Goal: Information Seeking & Learning: Learn about a topic

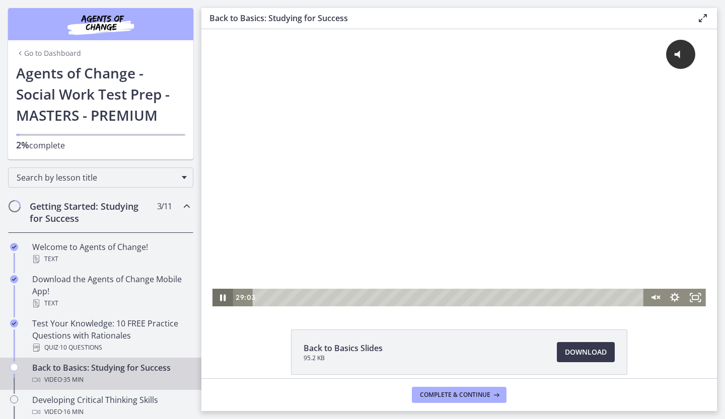
click at [216, 297] on icon "Pause" at bounding box center [223, 298] width 21 height 18
click at [222, 299] on icon "Play Video" at bounding box center [224, 298] width 25 height 21
click at [222, 299] on icon "Pause" at bounding box center [222, 298] width 25 height 21
click at [557, 295] on div "28:05" at bounding box center [449, 298] width 379 height 18
click at [222, 299] on icon "Play Video" at bounding box center [224, 298] width 25 height 21
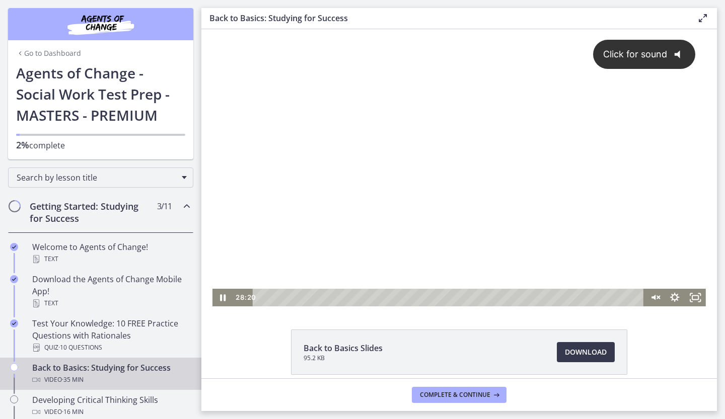
click at [574, 207] on div "Click for sound @keyframes VOLUME_SMALL_WAVE_FLASH { 0% { opacity: 0; } 33% { o…" at bounding box center [460, 159] width 494 height 260
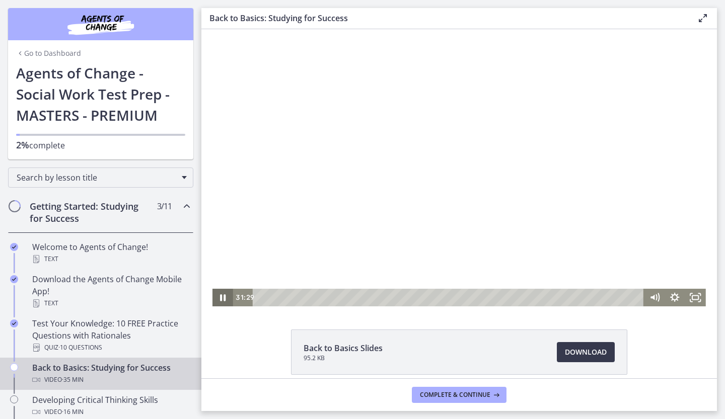
click at [221, 297] on icon "Pause" at bounding box center [224, 298] width 6 height 7
click at [221, 297] on icon "Play Video" at bounding box center [224, 298] width 25 height 21
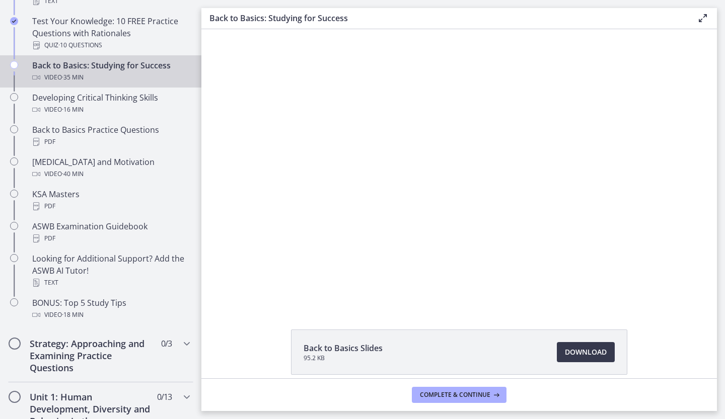
scroll to position [307, 0]
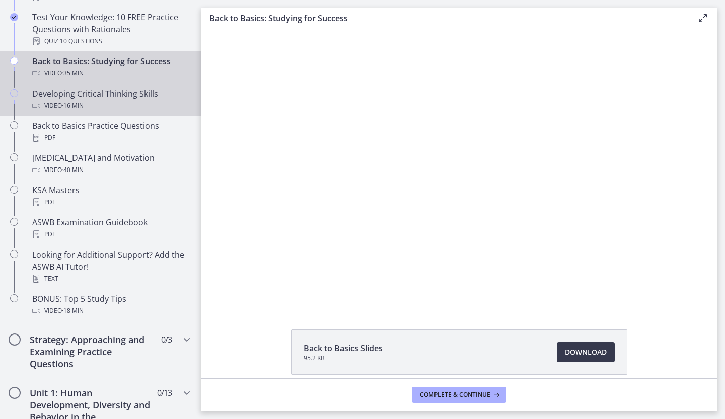
click at [105, 95] on div "Developing Critical Thinking Skills Video · 16 min" at bounding box center [110, 100] width 157 height 24
click at [135, 66] on div "Back to Basics: Studying for Success Video · 35 min" at bounding box center [110, 67] width 157 height 24
click at [131, 99] on div "Developing Critical Thinking Skills Video · 16 min" at bounding box center [110, 100] width 157 height 24
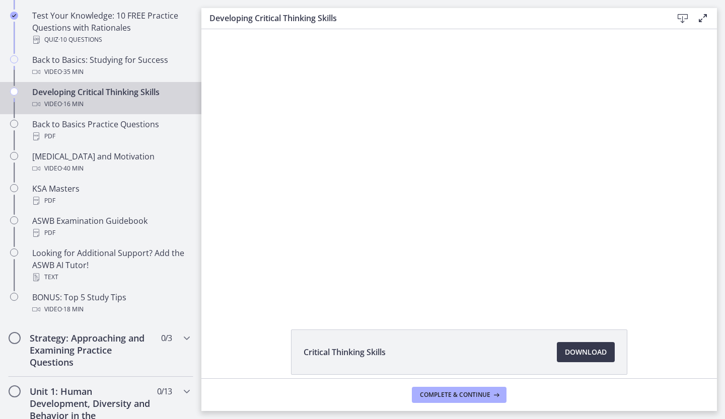
scroll to position [306, 0]
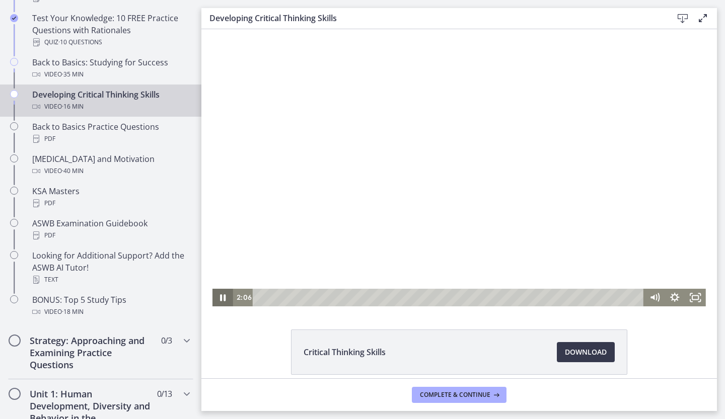
click at [222, 298] on icon "Pause" at bounding box center [224, 298] width 6 height 7
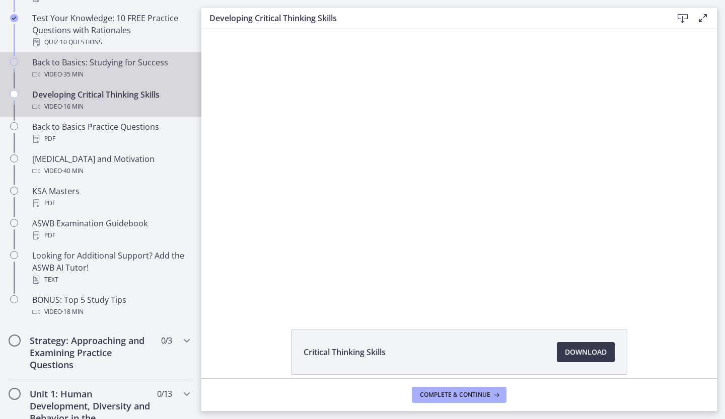
click at [142, 62] on div "Back to Basics: Studying for Success Video · 35 min" at bounding box center [110, 68] width 157 height 24
click at [112, 99] on div "Developing Critical Thinking Skills Video · 16 min" at bounding box center [110, 101] width 157 height 24
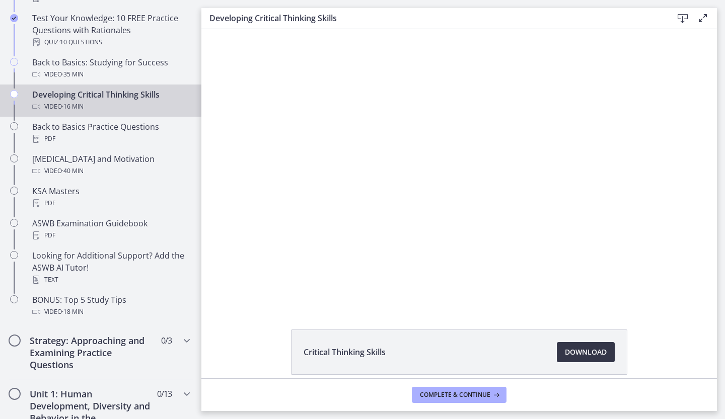
click at [573, 356] on span "Download Opens in a new window" at bounding box center [586, 352] width 42 height 12
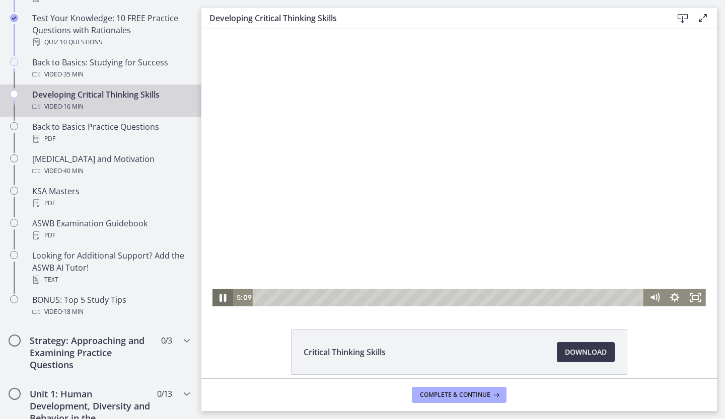
click at [219, 296] on icon "Pause" at bounding box center [222, 298] width 25 height 21
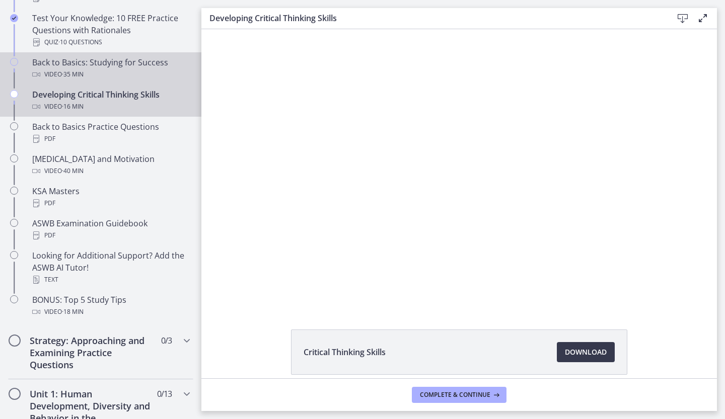
click at [130, 61] on div "Back to Basics: Studying for Success Video · 35 min" at bounding box center [110, 68] width 157 height 24
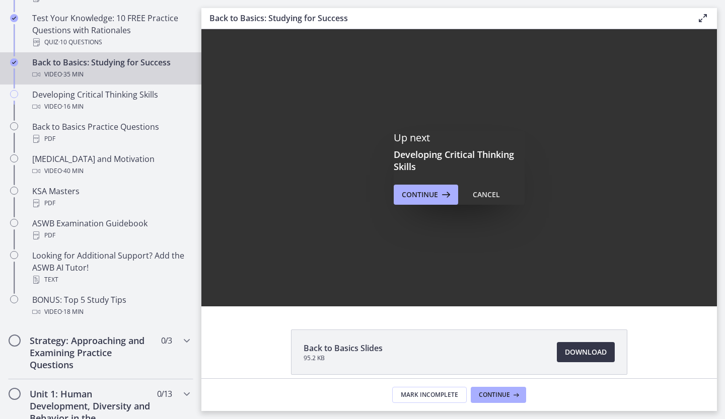
click at [585, 352] on span "Download Opens in a new window" at bounding box center [586, 352] width 42 height 12
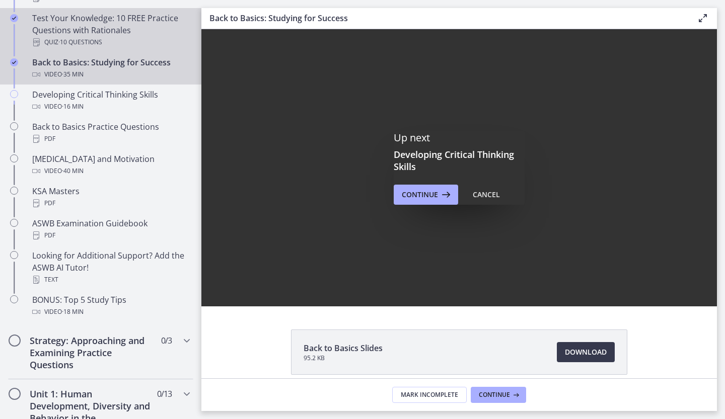
click at [101, 28] on div "Test Your Knowledge: 10 FREE Practice Questions with Rationales Quiz · 10 Quest…" at bounding box center [110, 30] width 157 height 36
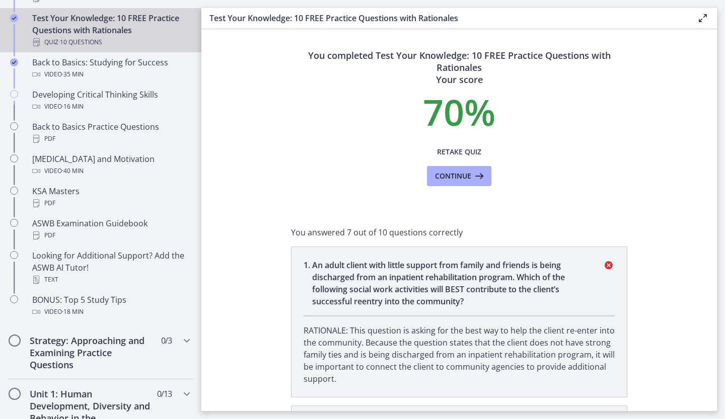
click at [700, 86] on section "You completed Test Your Knowledge: 10 FREE Practice Questions with Rationales Y…" at bounding box center [459, 220] width 516 height 382
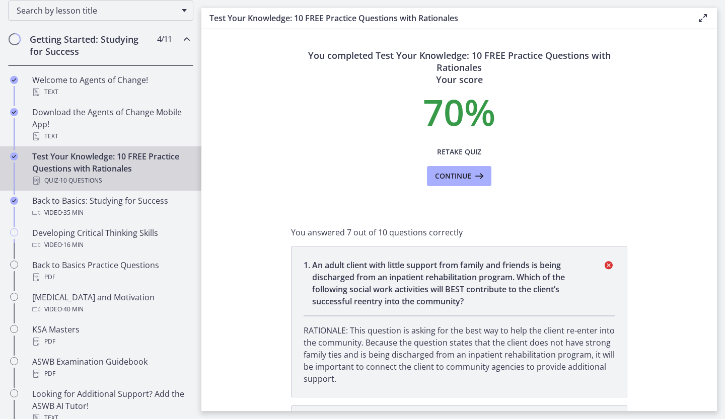
scroll to position [162, 0]
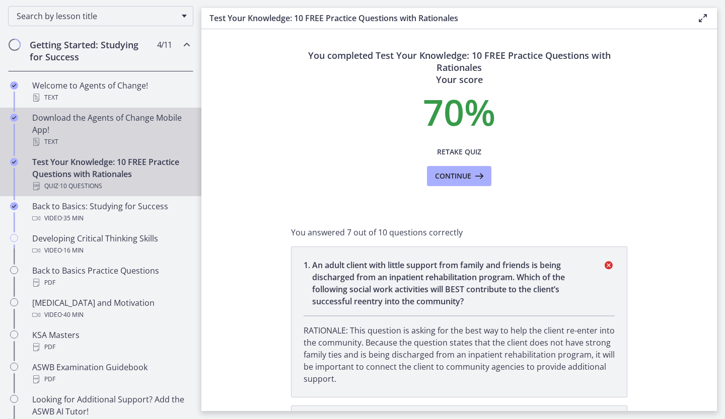
click at [140, 130] on div "Download the Agents of Change Mobile App! Text" at bounding box center [110, 130] width 157 height 36
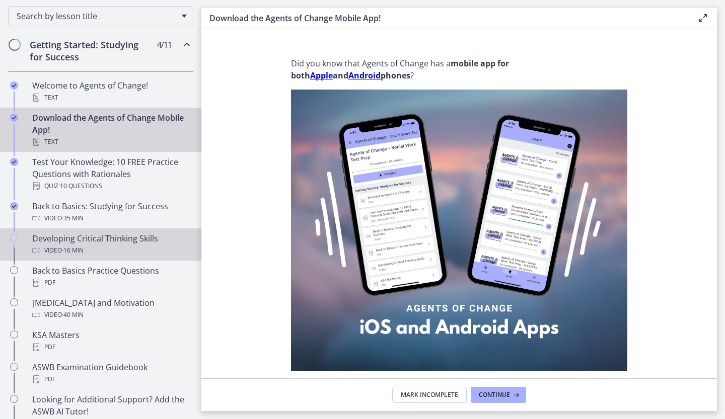
click at [78, 233] on div "Developing Critical Thinking Skills Video · 16 min" at bounding box center [110, 245] width 157 height 24
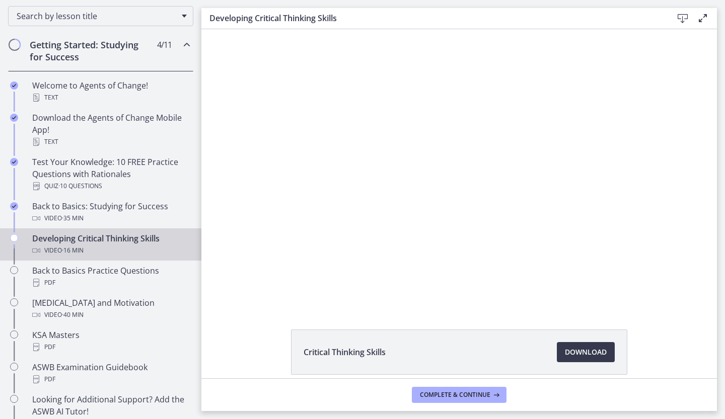
click at [641, 31] on div at bounding box center [460, 167] width 494 height 277
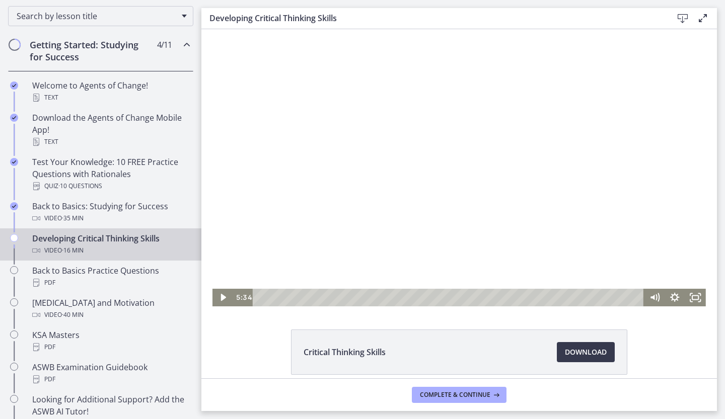
click at [606, 144] on div at bounding box center [460, 167] width 494 height 277
click at [448, 297] on div "8:08" at bounding box center [449, 298] width 379 height 18
click at [608, 176] on div at bounding box center [460, 167] width 494 height 277
click at [609, 172] on div at bounding box center [460, 167] width 494 height 277
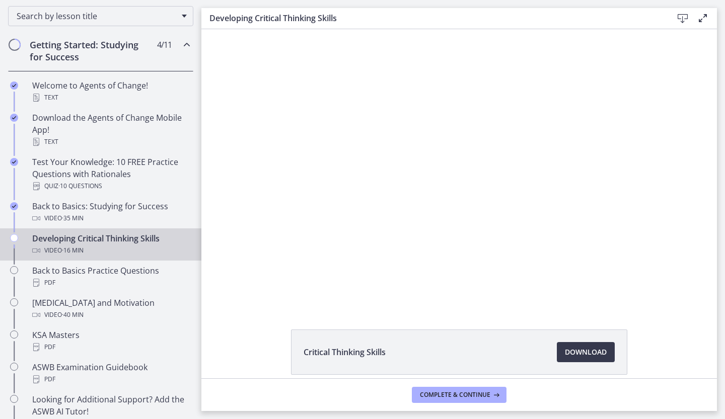
click at [665, 90] on div at bounding box center [460, 167] width 494 height 277
click at [548, 132] on div at bounding box center [460, 167] width 494 height 277
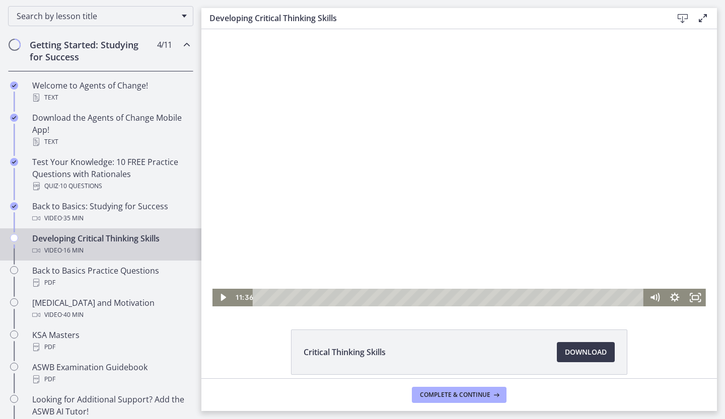
click at [430, 116] on div at bounding box center [460, 167] width 494 height 277
click at [213, 29] on button "Pause: cbe0uvmtov91j64ibpdg.mp4" at bounding box center [213, 29] width 1 height 1
click at [537, 167] on div at bounding box center [460, 167] width 494 height 277
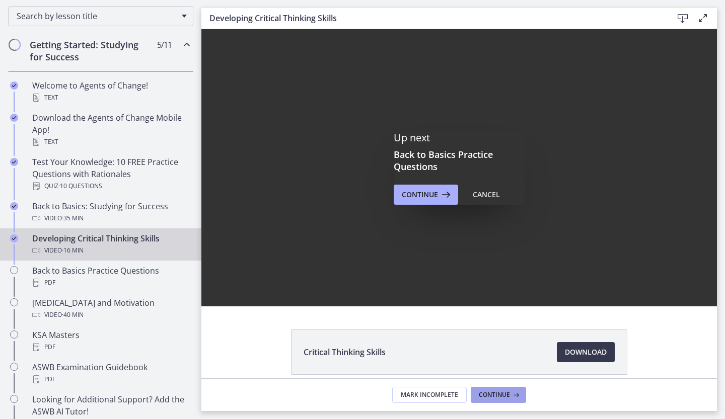
click at [490, 402] on button "Continue" at bounding box center [498, 395] width 55 height 16
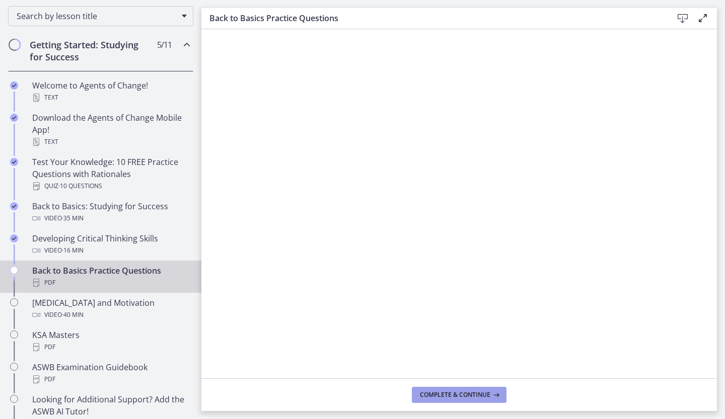
click at [444, 388] on button "Complete & continue" at bounding box center [459, 395] width 95 height 16
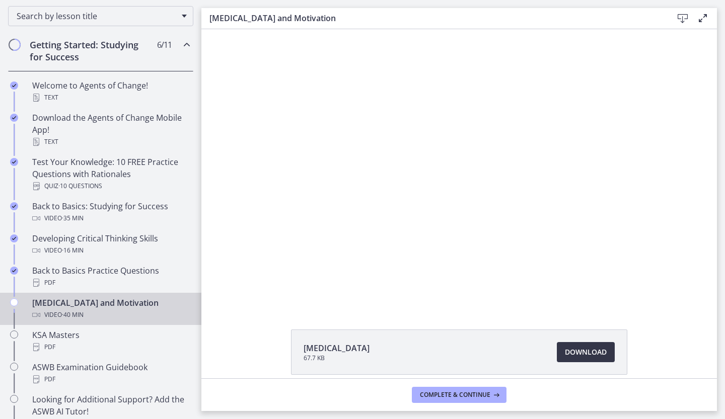
click at [582, 349] on span "Download Opens in a new window" at bounding box center [586, 352] width 42 height 12
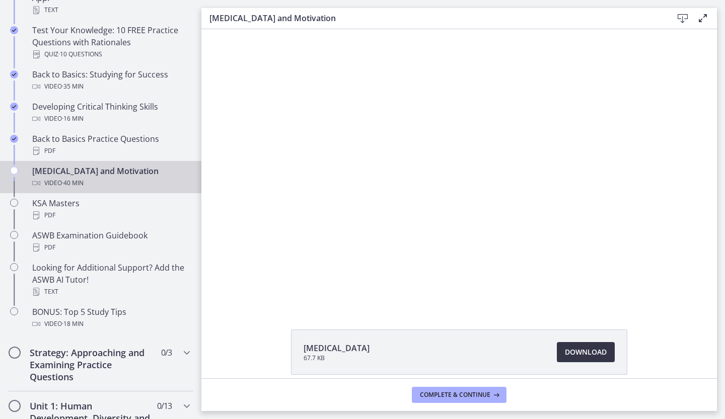
scroll to position [290, 0]
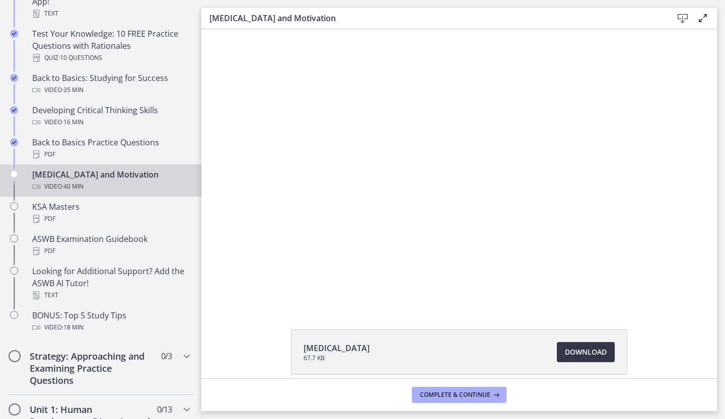
drag, startPoint x: 198, startPoint y: 131, endPoint x: 1, endPoint y: 143, distance: 197.2
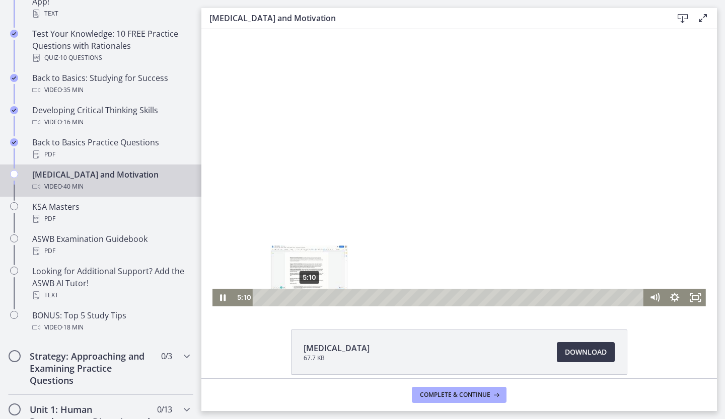
click at [306, 296] on div "5:10" at bounding box center [449, 298] width 379 height 18
click at [309, 296] on div "5:33" at bounding box center [449, 298] width 379 height 18
click at [316, 295] on div "6:14" at bounding box center [449, 298] width 379 height 18
click at [347, 297] on div "9:35" at bounding box center [449, 298] width 379 height 18
click at [354, 296] on div "10:17" at bounding box center [449, 298] width 379 height 18
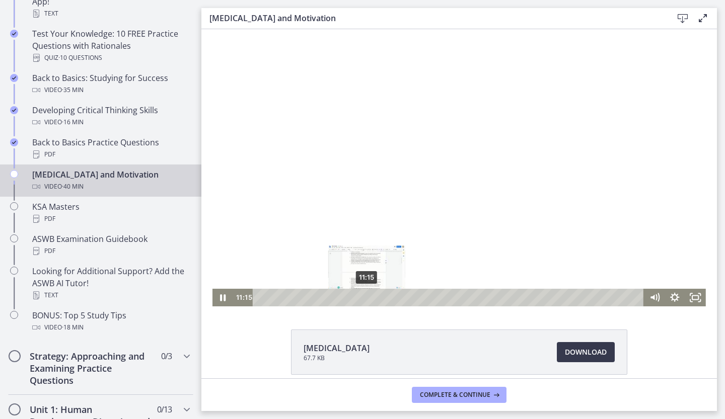
click at [363, 296] on div "11:15" at bounding box center [449, 298] width 379 height 18
click at [371, 297] on div "12:06" at bounding box center [449, 298] width 379 height 18
click at [393, 296] on div "14:23" at bounding box center [449, 298] width 379 height 18
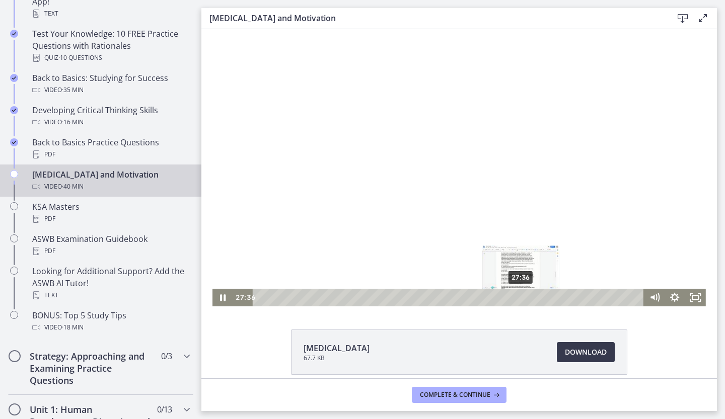
click at [518, 297] on div "27:36" at bounding box center [449, 298] width 379 height 18
click at [507, 297] on div "26:29" at bounding box center [449, 298] width 379 height 18
click at [382, 203] on div at bounding box center [460, 167] width 494 height 277
drag, startPoint x: 503, startPoint y: 89, endPoint x: 399, endPoint y: 91, distance: 103.3
click at [399, 91] on div at bounding box center [460, 167] width 494 height 277
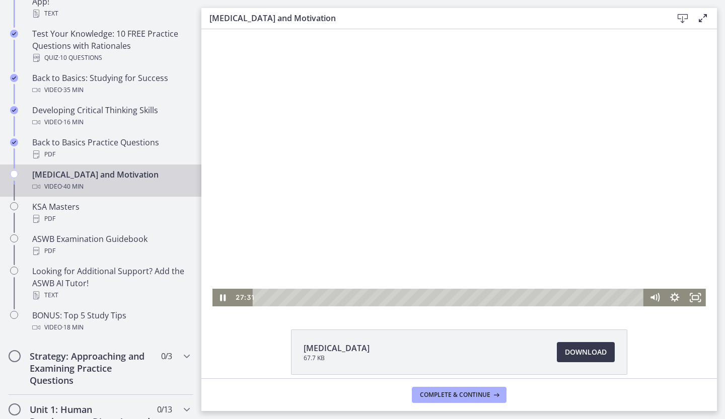
click at [398, 134] on div at bounding box center [460, 167] width 494 height 277
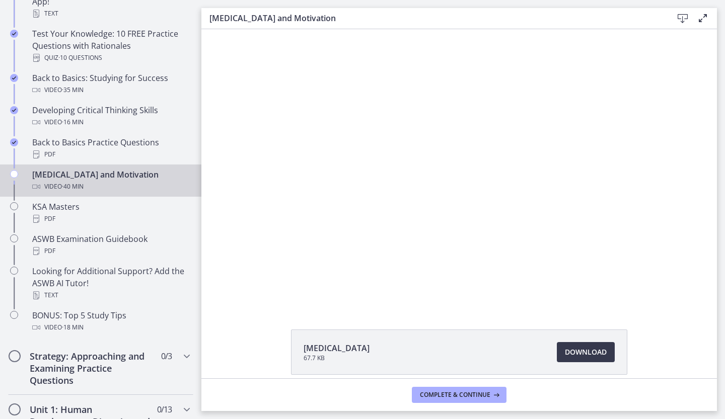
click at [527, 142] on div at bounding box center [460, 167] width 494 height 277
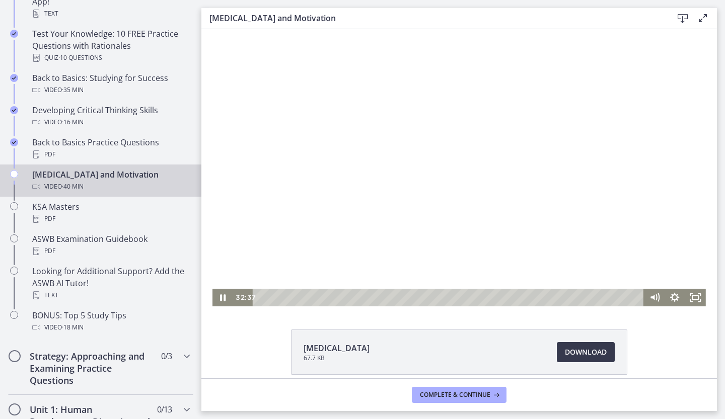
click at [624, 137] on div at bounding box center [460, 167] width 494 height 277
click at [569, 297] on div "32:59" at bounding box center [449, 298] width 379 height 18
click at [561, 298] on div "32:14" at bounding box center [449, 298] width 379 height 18
click at [520, 152] on div at bounding box center [460, 167] width 494 height 277
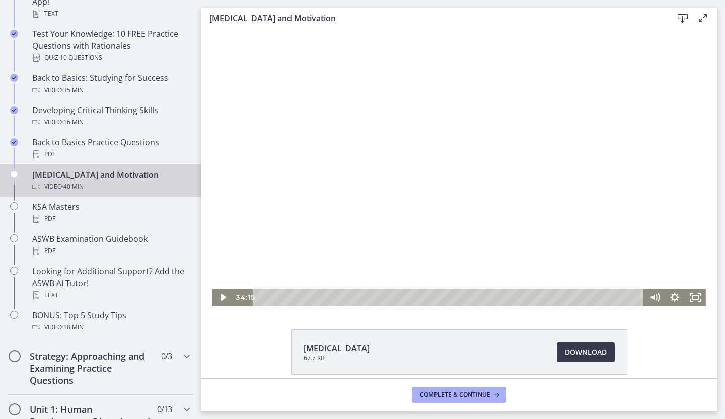
click at [457, 165] on div at bounding box center [460, 167] width 494 height 277
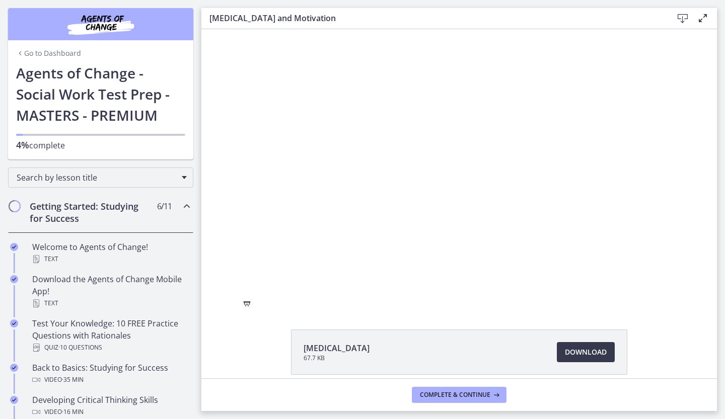
scroll to position [290, 0]
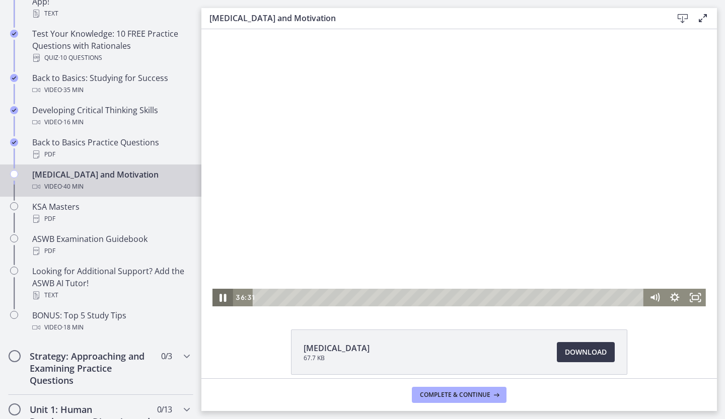
click at [217, 302] on icon "Pause" at bounding box center [222, 298] width 25 height 21
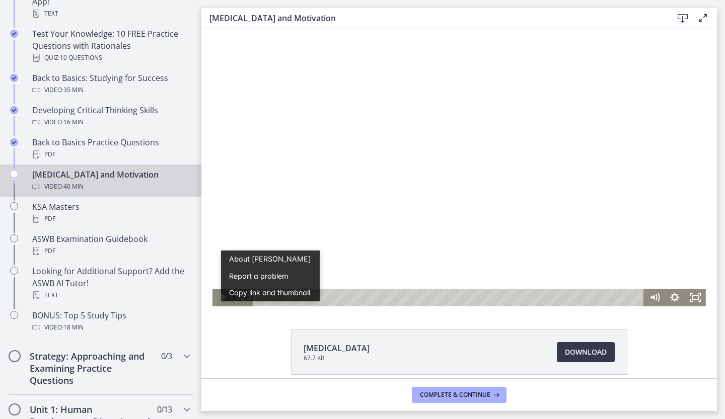
click at [434, 199] on div at bounding box center [460, 167] width 494 height 277
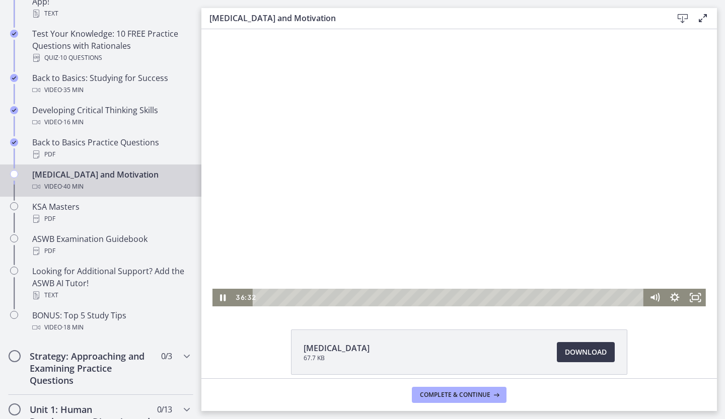
click at [434, 199] on div at bounding box center [460, 167] width 494 height 277
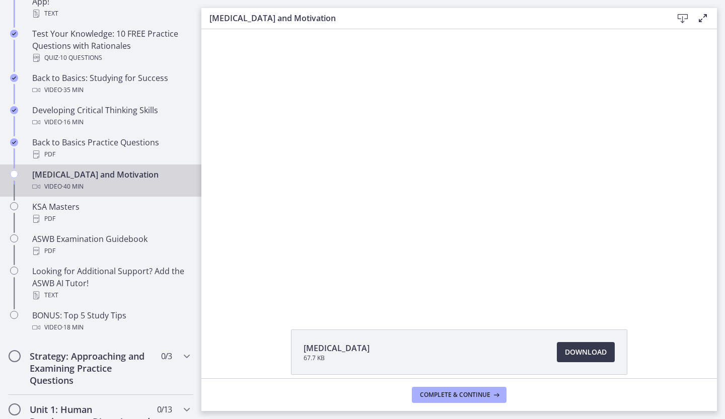
click at [434, 199] on div at bounding box center [460, 167] width 494 height 277
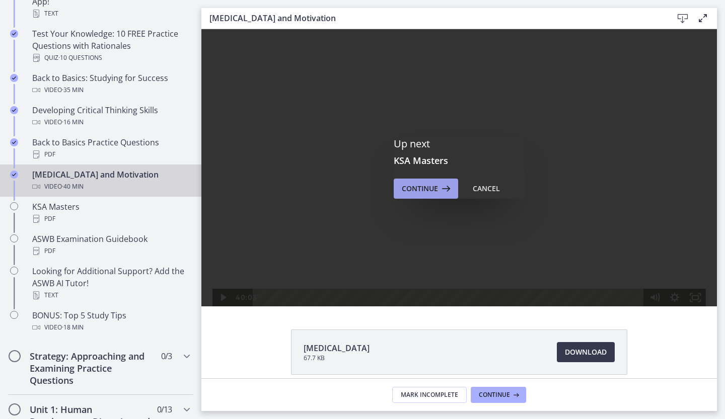
click at [439, 191] on icon at bounding box center [445, 189] width 14 height 12
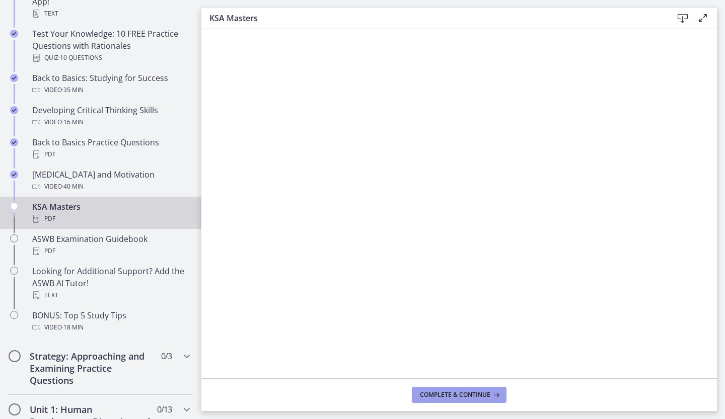
click at [475, 394] on span "Complete & continue" at bounding box center [455, 395] width 71 height 8
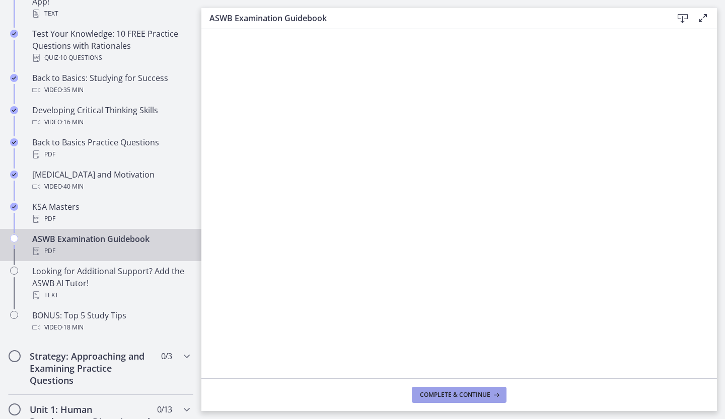
click at [463, 393] on span "Complete & continue" at bounding box center [455, 395] width 71 height 8
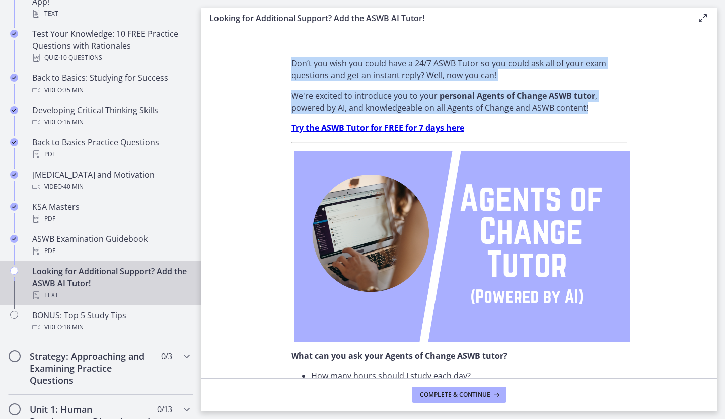
drag, startPoint x: 721, startPoint y: 102, endPoint x: 714, endPoint y: 140, distance: 38.9
click at [714, 140] on main "Looking for Additional Support? Add the ASWB AI Tutor! Enable fullscreen Don’t …" at bounding box center [463, 209] width 524 height 419
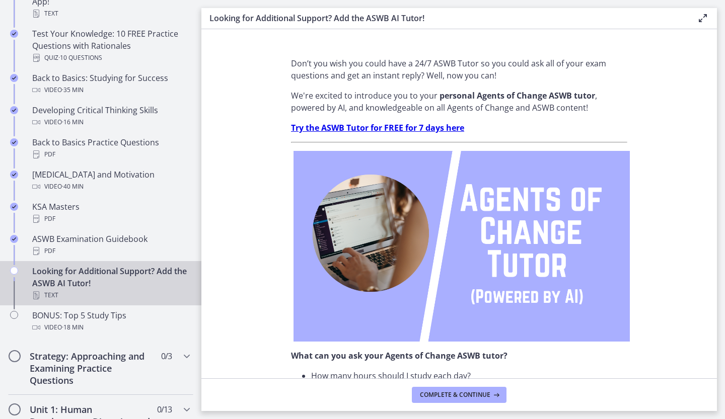
click at [689, 187] on section "Don’t you wish you could have a 24/7 ASWB Tutor so you could ask all of your ex…" at bounding box center [459, 203] width 516 height 349
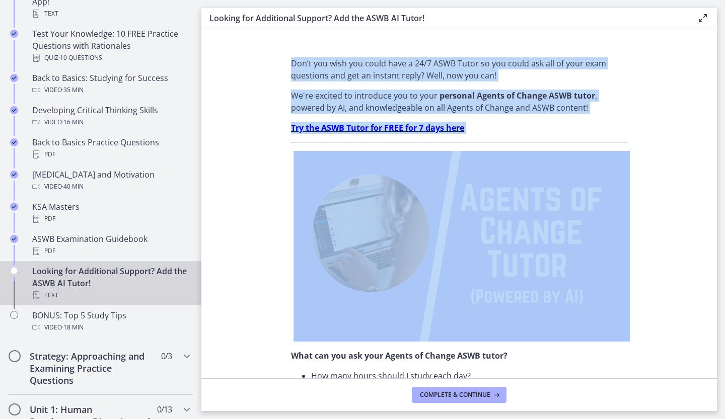
drag, startPoint x: 718, startPoint y: 129, endPoint x: 695, endPoint y: 222, distance: 95.5
click at [695, 222] on main "Looking for Additional Support? Add the ASWB AI Tutor! Enable fullscreen Don’t …" at bounding box center [463, 209] width 524 height 419
click at [695, 222] on section "Don’t you wish you could have a 24/7 ASWB Tutor so you could ask all of your ex…" at bounding box center [459, 203] width 516 height 349
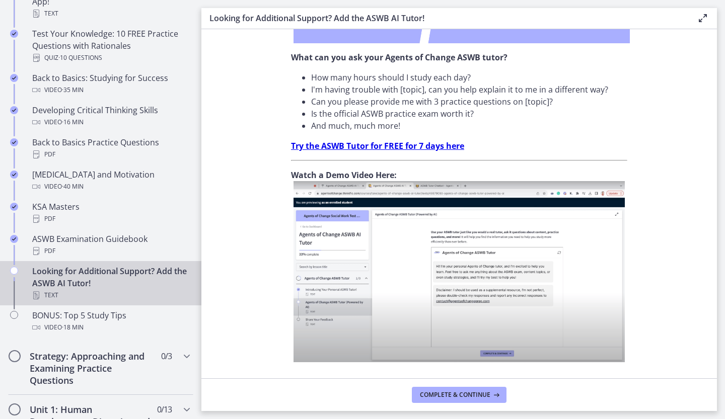
scroll to position [331, 0]
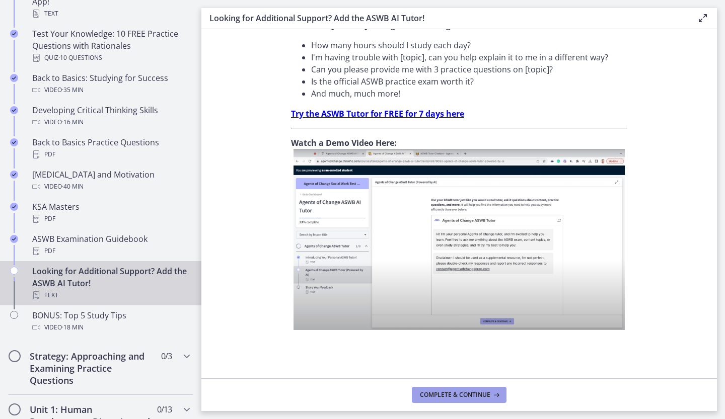
click at [476, 392] on span "Complete & continue" at bounding box center [455, 395] width 71 height 8
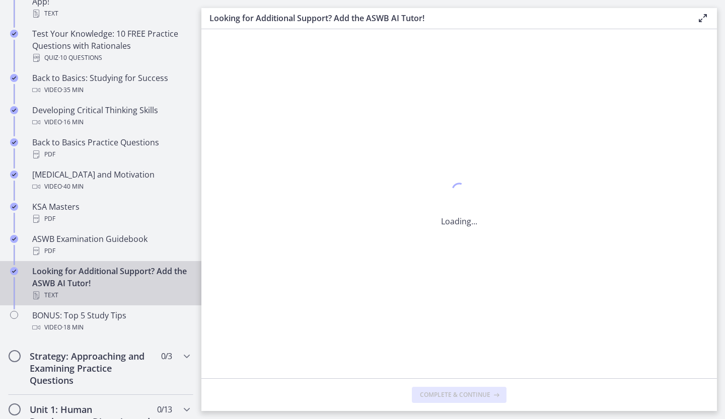
scroll to position [0, 0]
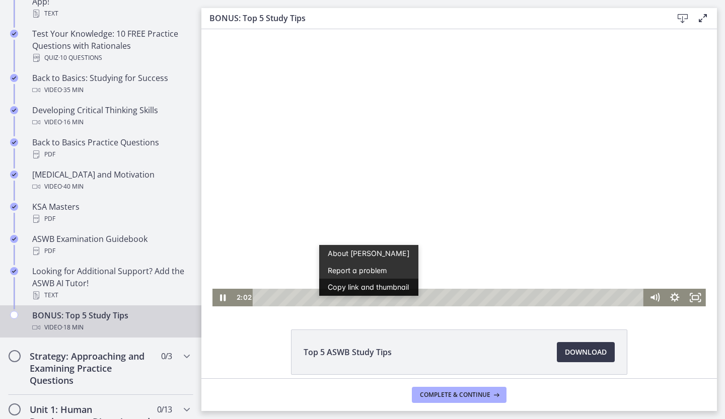
click at [352, 295] on button "Copy link and thumbnail" at bounding box center [368, 287] width 99 height 17
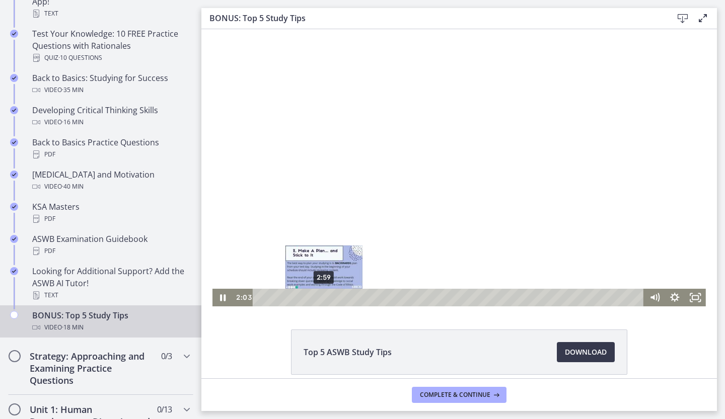
click at [321, 298] on div "2:59" at bounding box center [449, 298] width 379 height 18
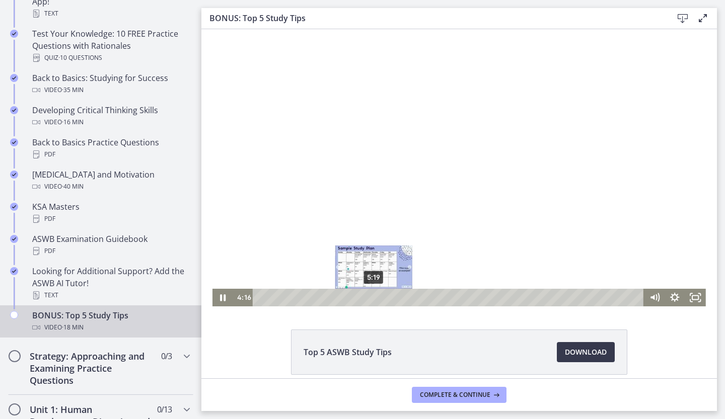
click at [370, 299] on div "5:19" at bounding box center [449, 298] width 379 height 18
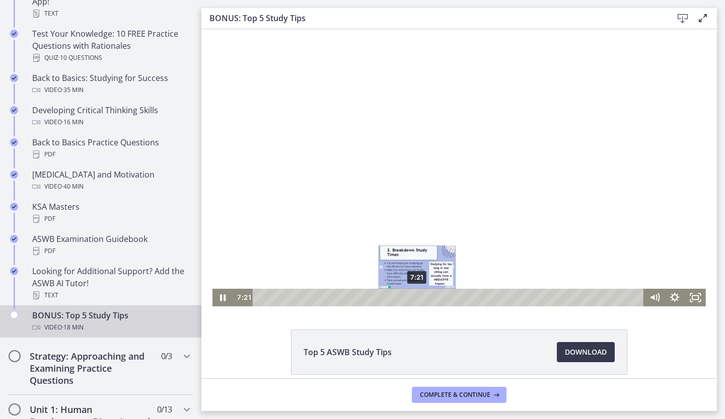
click at [413, 296] on div "7:21" at bounding box center [449, 298] width 379 height 18
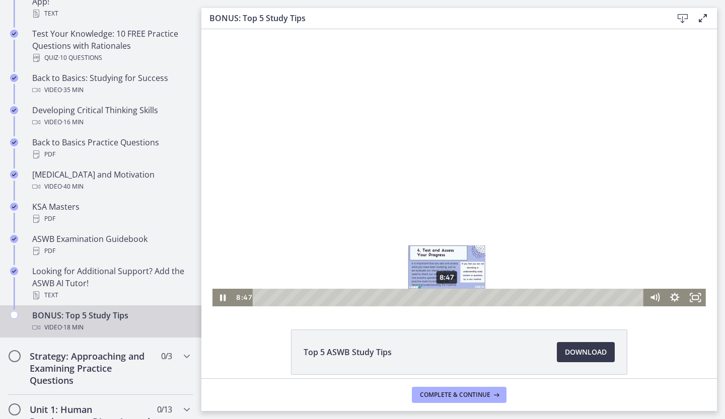
click at [444, 297] on div "8:47" at bounding box center [449, 298] width 379 height 18
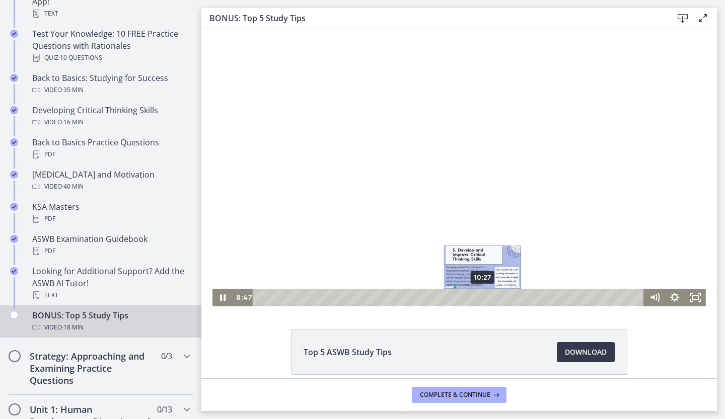
click at [482, 296] on div "10:27" at bounding box center [449, 298] width 379 height 18
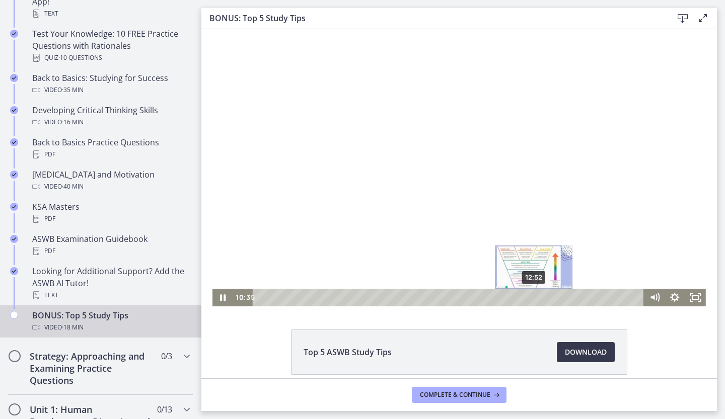
click at [531, 296] on div "12:52" at bounding box center [449, 298] width 379 height 18
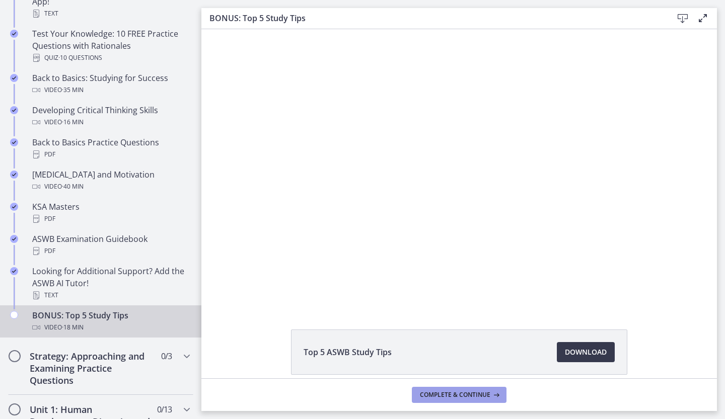
click at [430, 395] on span "Complete & continue" at bounding box center [455, 395] width 71 height 8
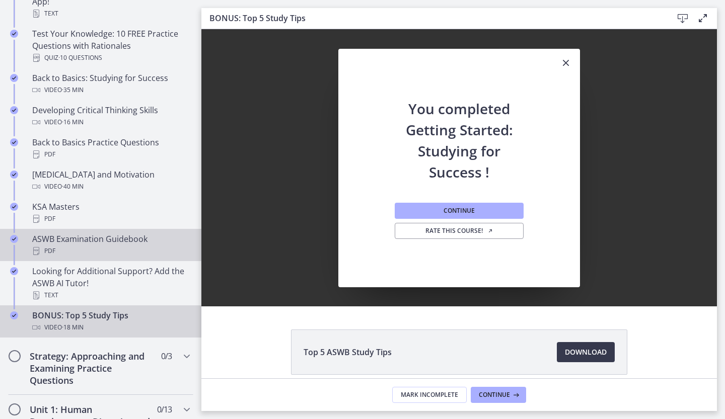
click at [134, 256] on div "PDF" at bounding box center [110, 251] width 157 height 12
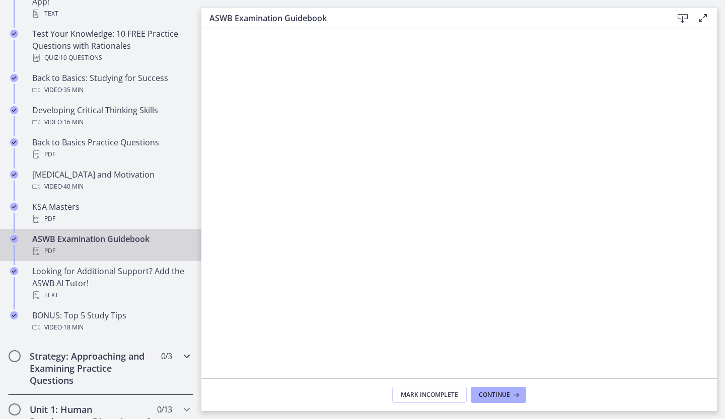
click at [101, 373] on h2 "Strategy: Approaching and Examining Practice Questions" at bounding box center [91, 368] width 123 height 36
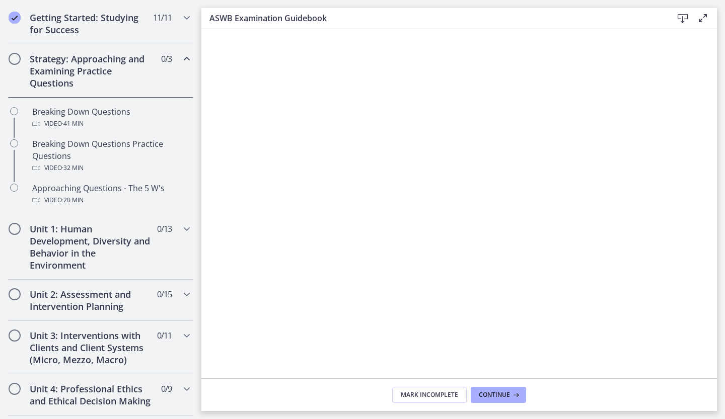
scroll to position [181, 0]
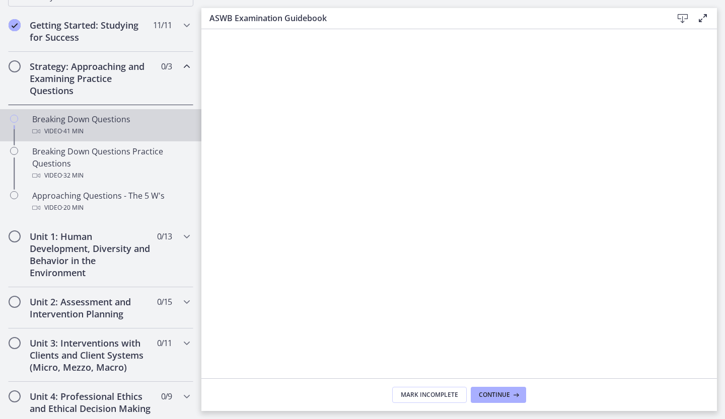
click at [115, 128] on div "Video · 41 min" at bounding box center [110, 131] width 157 height 12
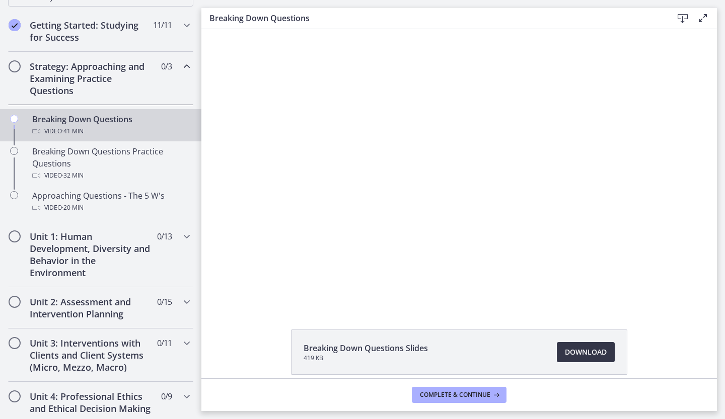
click at [565, 349] on span "Download Opens in a new window" at bounding box center [586, 352] width 42 height 12
click at [517, 164] on div at bounding box center [460, 167] width 494 height 277
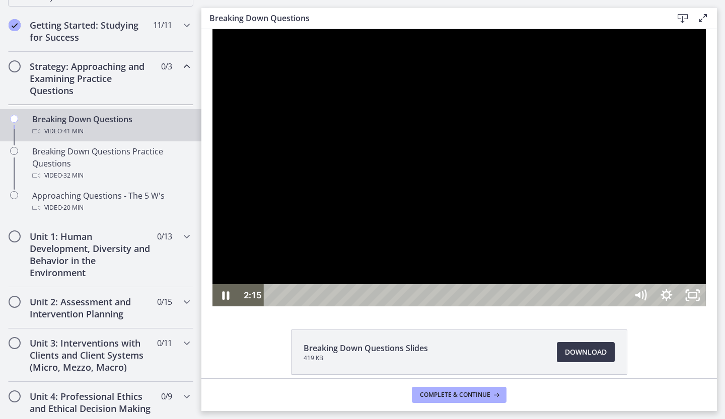
scroll to position [135, 0]
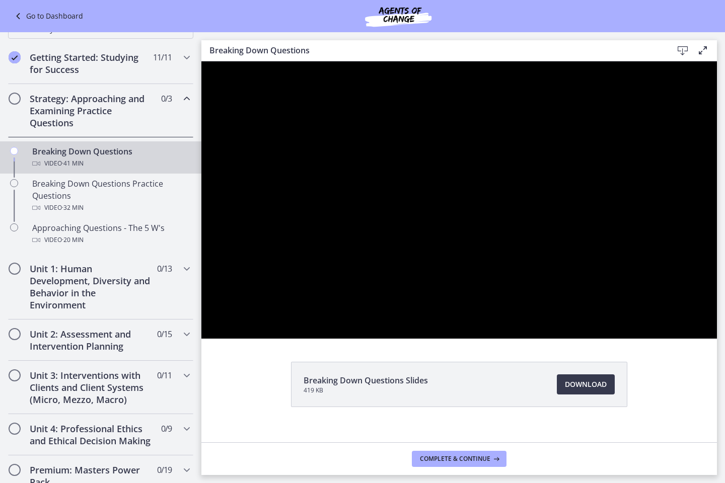
click at [717, 269] on div at bounding box center [459, 199] width 516 height 277
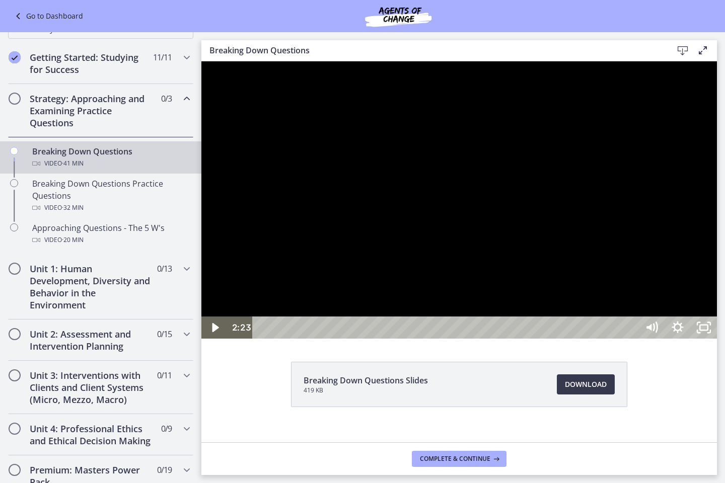
click at [717, 269] on div at bounding box center [459, 199] width 516 height 277
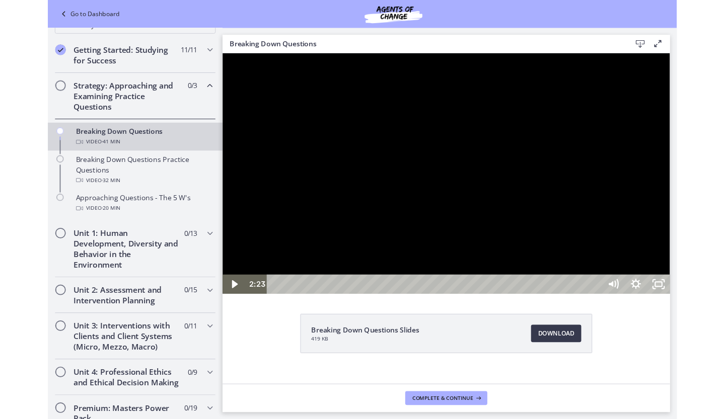
scroll to position [181, 0]
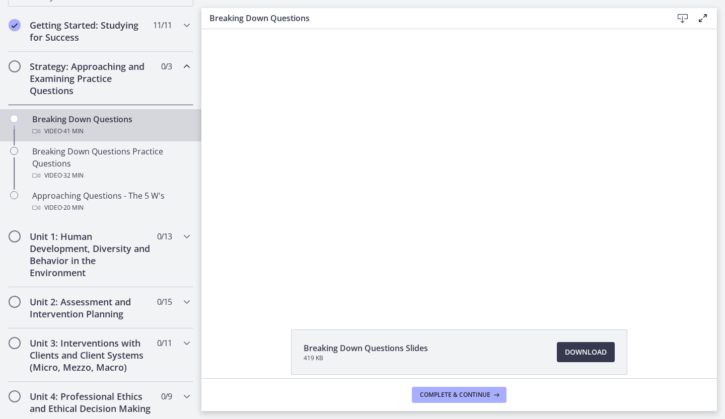
click at [517, 164] on div at bounding box center [460, 167] width 494 height 277
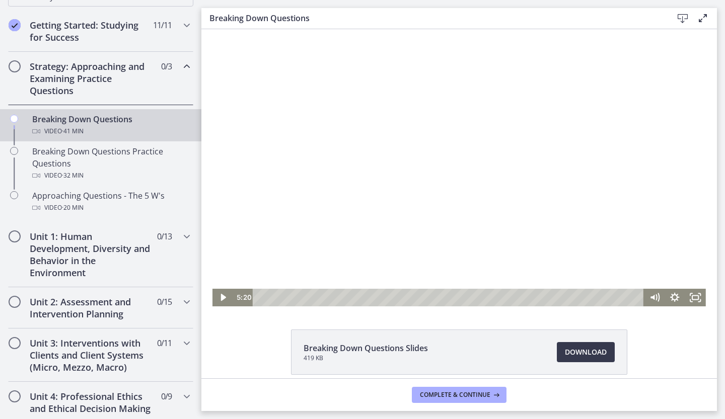
click at [446, 174] on div at bounding box center [460, 167] width 494 height 277
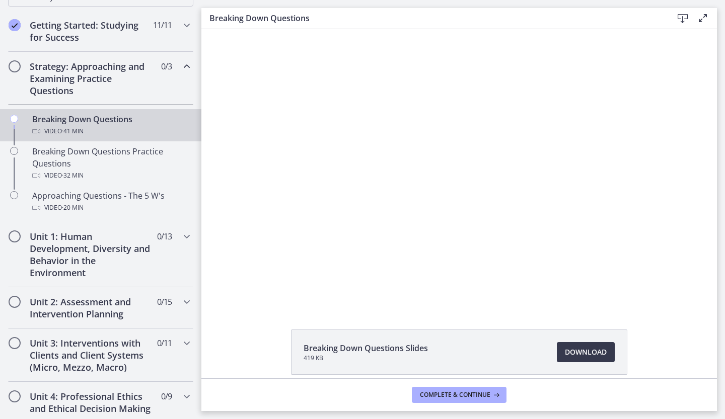
click at [446, 174] on div at bounding box center [460, 167] width 494 height 277
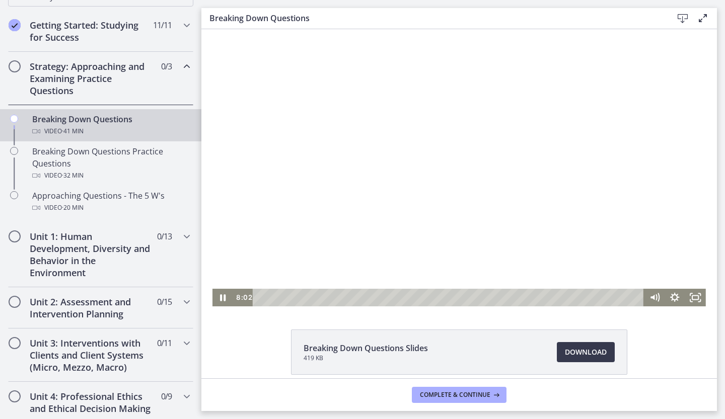
click at [446, 174] on div at bounding box center [460, 167] width 494 height 277
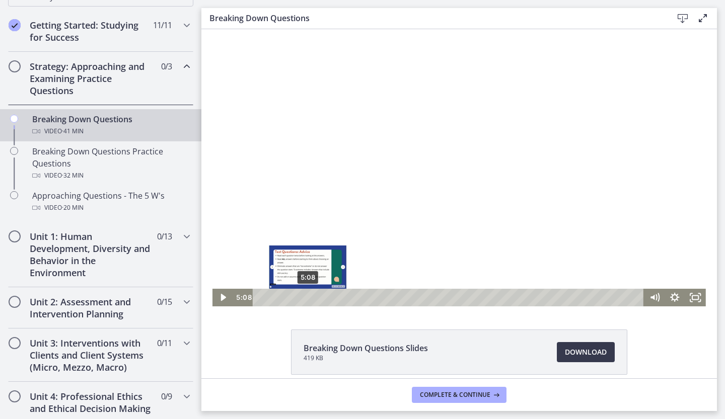
click at [304, 295] on div "5:08" at bounding box center [449, 298] width 379 height 18
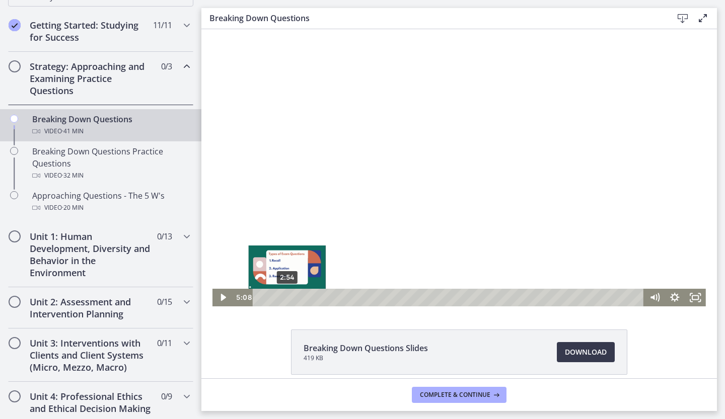
click at [284, 295] on div "2:54" at bounding box center [449, 298] width 379 height 18
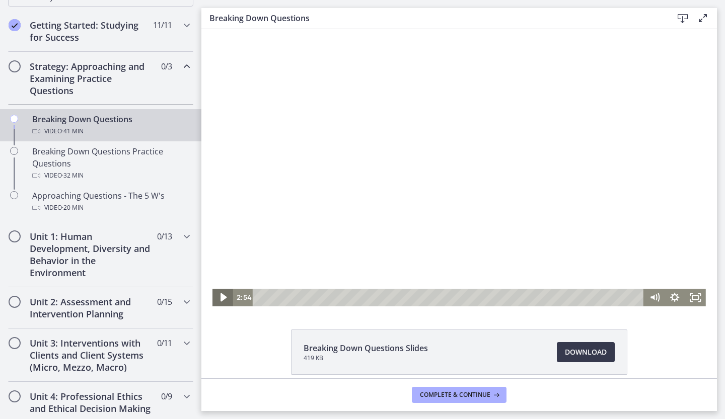
click at [221, 296] on icon "Play Video" at bounding box center [224, 298] width 7 height 9
click at [546, 41] on div at bounding box center [460, 167] width 494 height 277
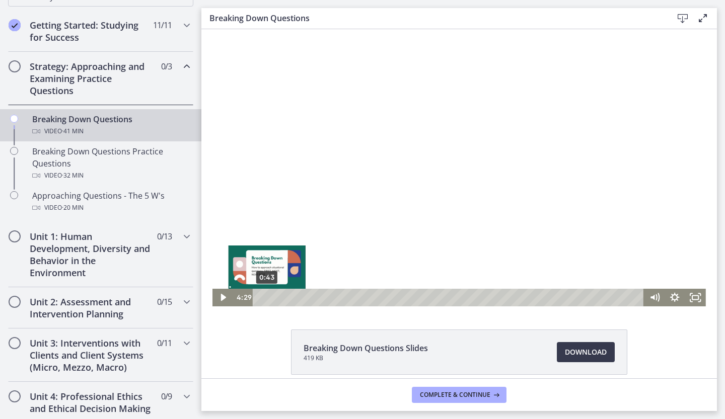
click at [262, 298] on div "0:43" at bounding box center [449, 298] width 379 height 18
click at [350, 184] on div at bounding box center [460, 167] width 494 height 277
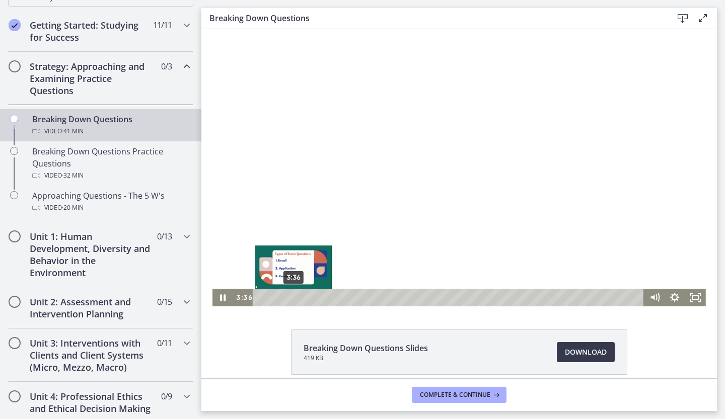
click at [290, 298] on div "3:36" at bounding box center [449, 298] width 379 height 18
click at [278, 297] on div "2:21" at bounding box center [449, 298] width 379 height 18
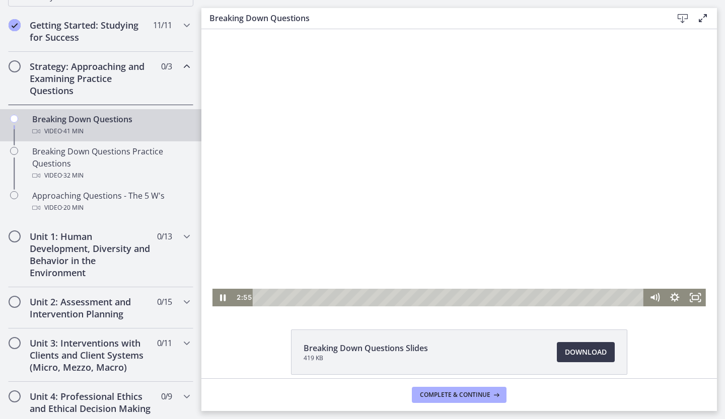
click at [409, 213] on div at bounding box center [460, 167] width 494 height 277
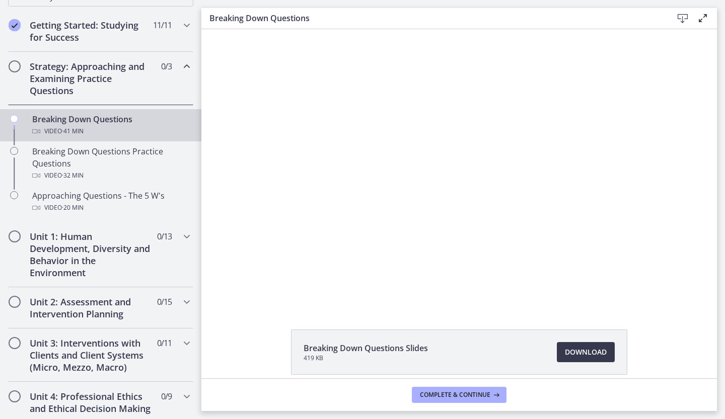
click at [409, 213] on div at bounding box center [460, 167] width 494 height 277
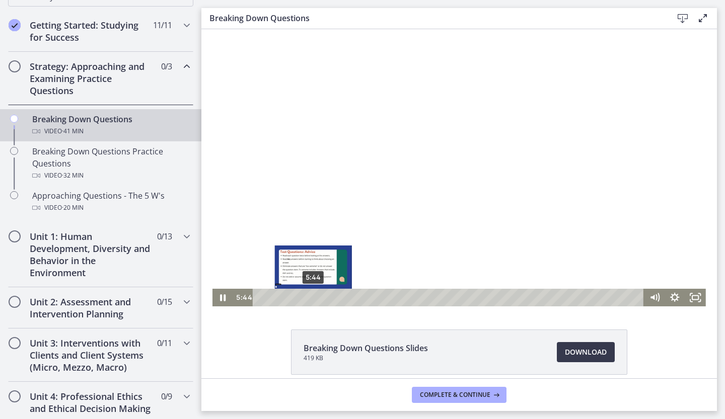
click at [310, 296] on div "5:44" at bounding box center [449, 298] width 379 height 18
click at [305, 296] on div "5:14" at bounding box center [449, 298] width 379 height 18
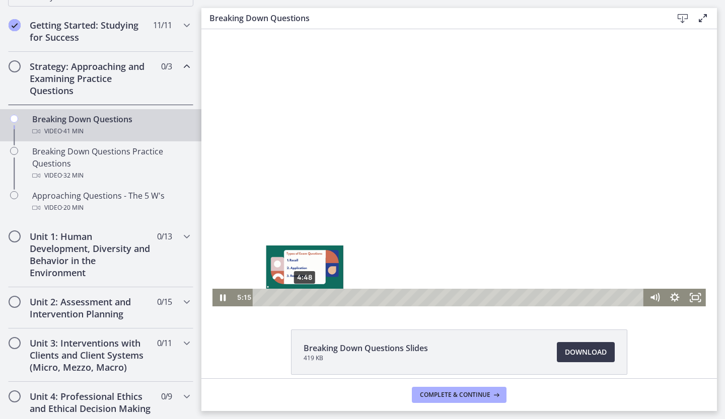
click at [301, 296] on div "4:48" at bounding box center [449, 298] width 379 height 18
click at [305, 297] on div "Playbar" at bounding box center [308, 298] width 6 height 6
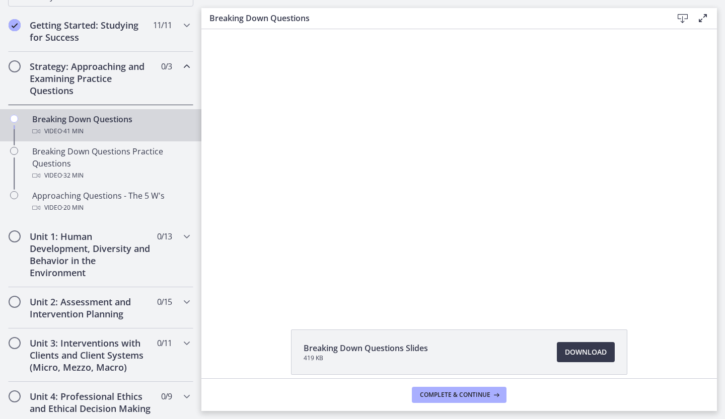
click at [521, 56] on div at bounding box center [460, 167] width 494 height 277
